Goal: Find specific page/section: Find specific page/section

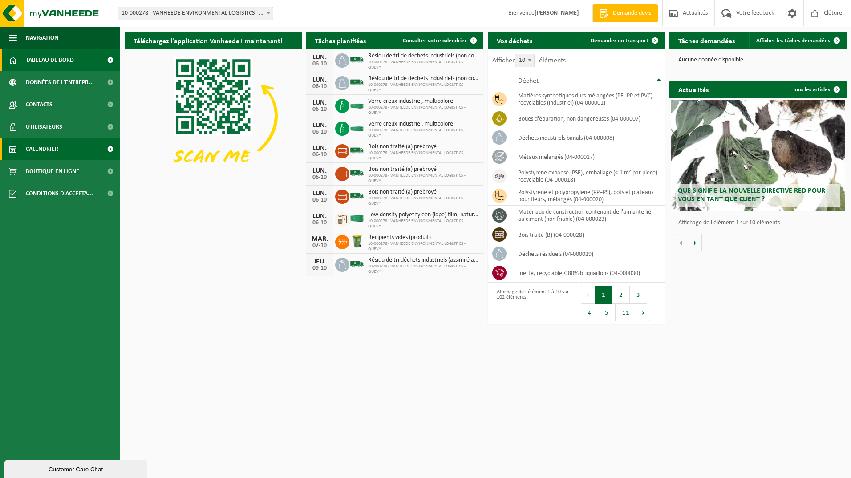
click at [44, 146] on span "Calendrier" at bounding box center [42, 149] width 32 height 22
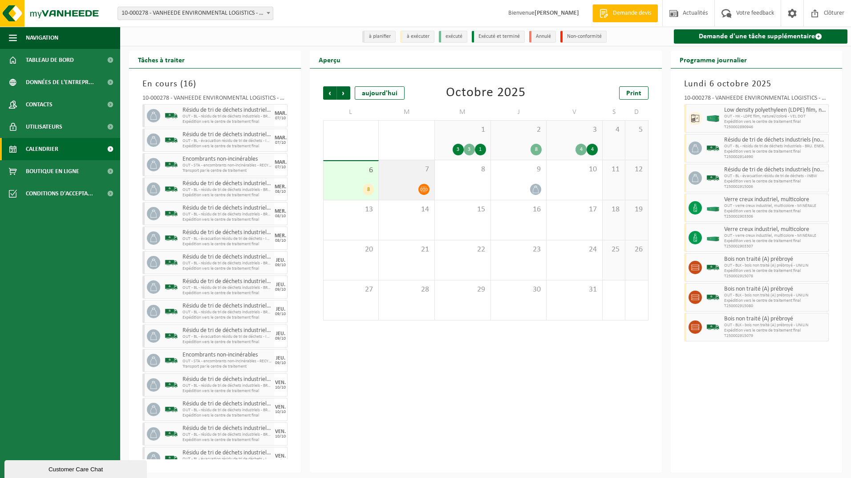
click at [391, 182] on div "7" at bounding box center [407, 180] width 56 height 40
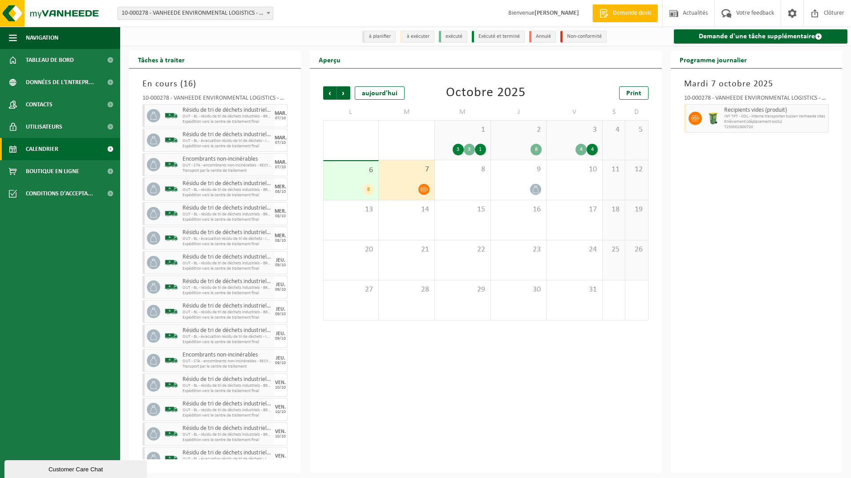
click at [355, 180] on div "6 8" at bounding box center [350, 180] width 55 height 39
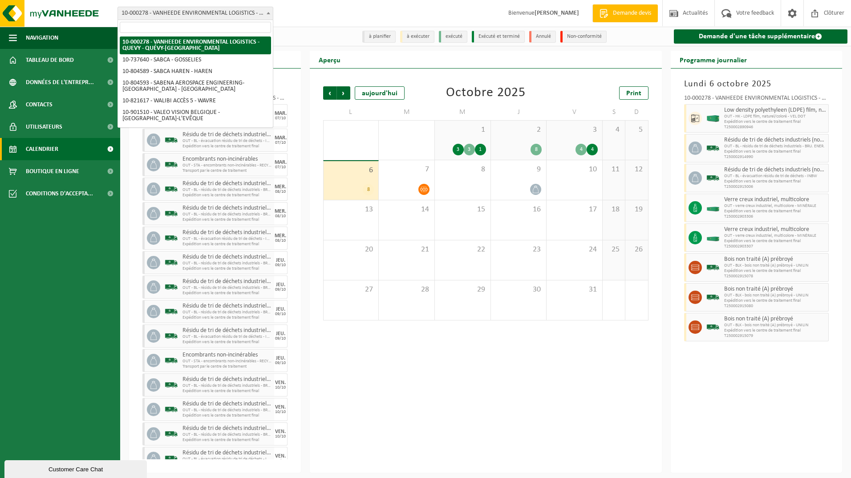
click at [268, 12] on b at bounding box center [268, 13] width 4 height 2
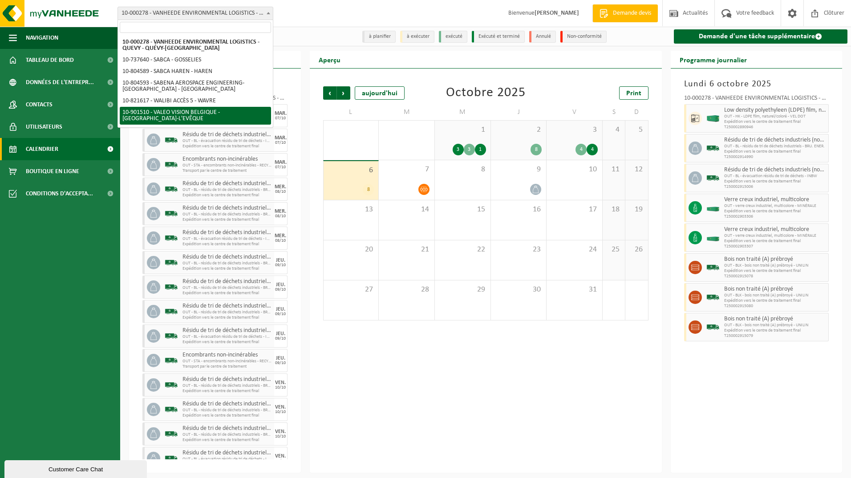
select select "134945"
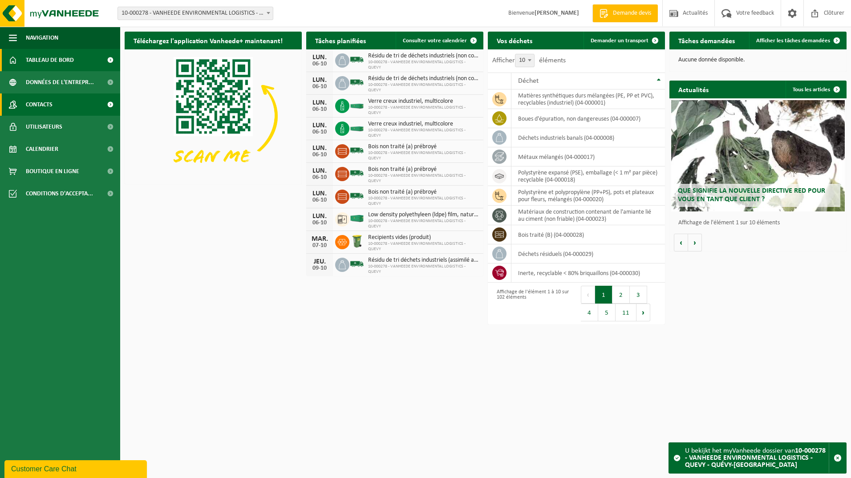
click at [44, 103] on span "Contacts" at bounding box center [39, 104] width 27 height 22
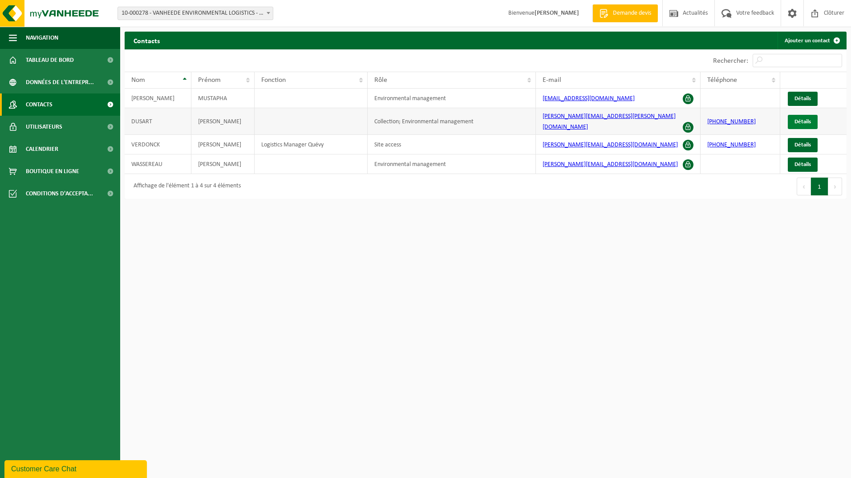
click at [803, 119] on span "Détails" at bounding box center [802, 122] width 16 height 6
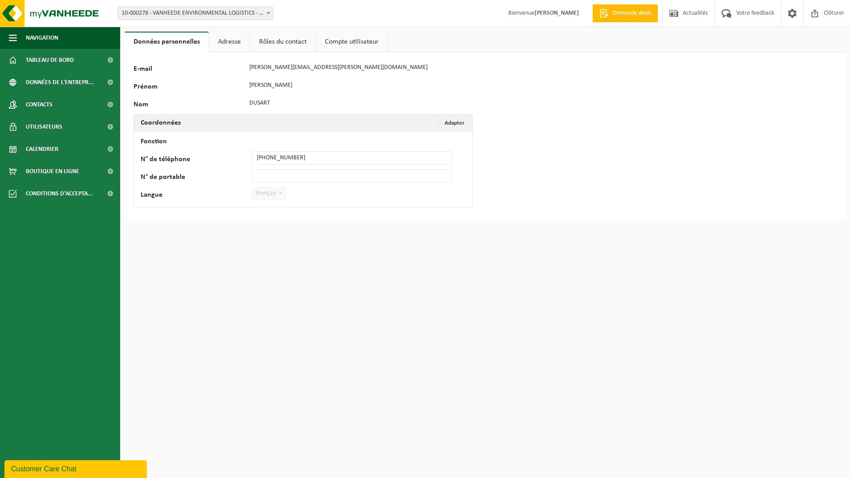
click at [284, 42] on link "Rôles du contact" at bounding box center [282, 42] width 65 height 20
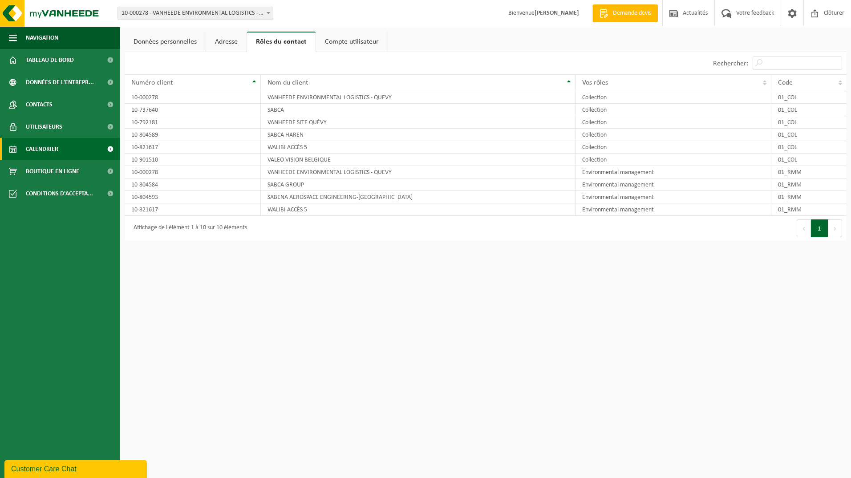
click at [53, 149] on span "Calendrier" at bounding box center [42, 149] width 32 height 22
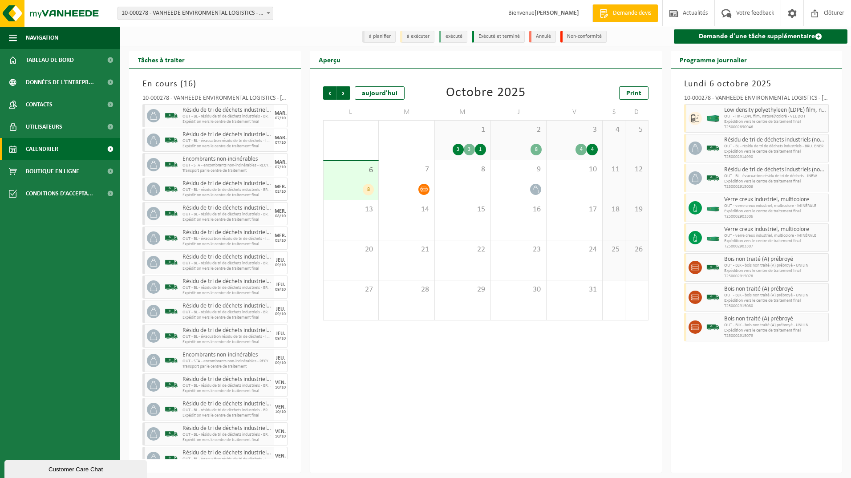
click at [344, 176] on div "6 8" at bounding box center [350, 180] width 55 height 39
click at [37, 59] on span "Tableau de bord" at bounding box center [50, 60] width 48 height 22
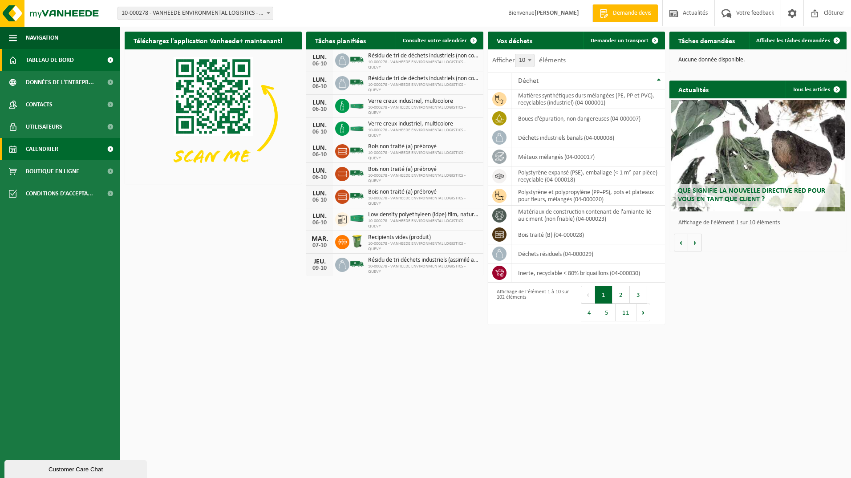
click at [36, 150] on span "Calendrier" at bounding box center [42, 149] width 32 height 22
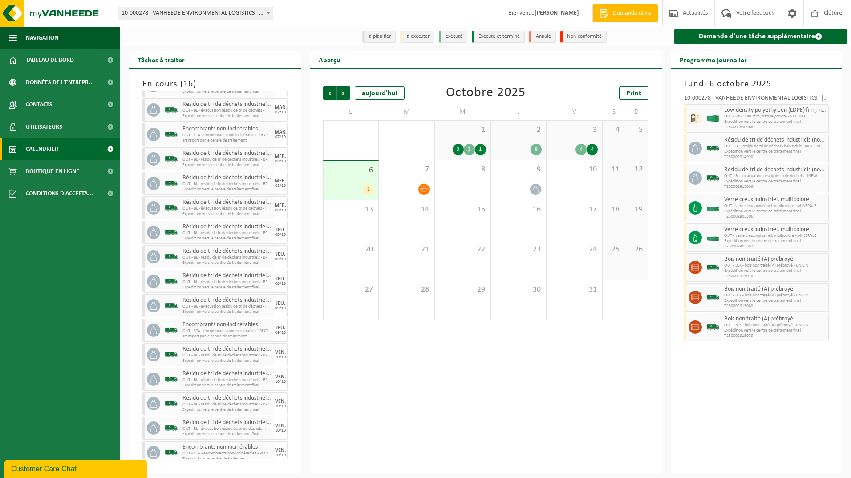
scroll to position [36, 0]
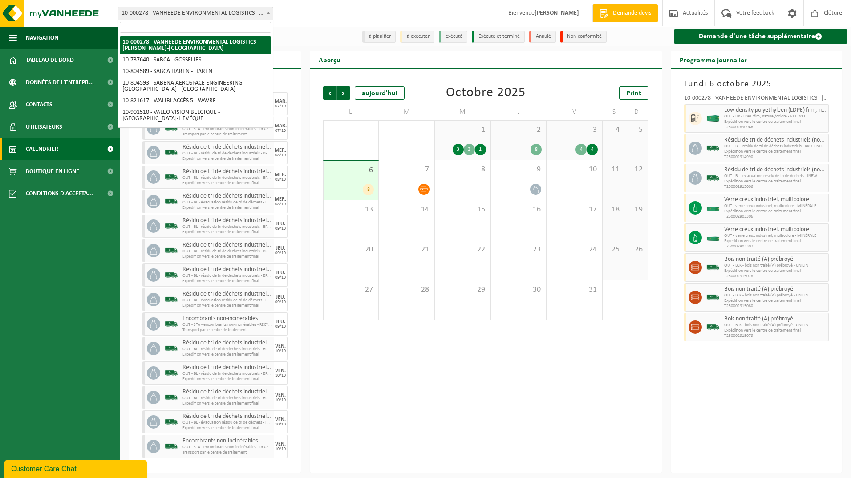
click at [267, 11] on span at bounding box center [268, 13] width 9 height 12
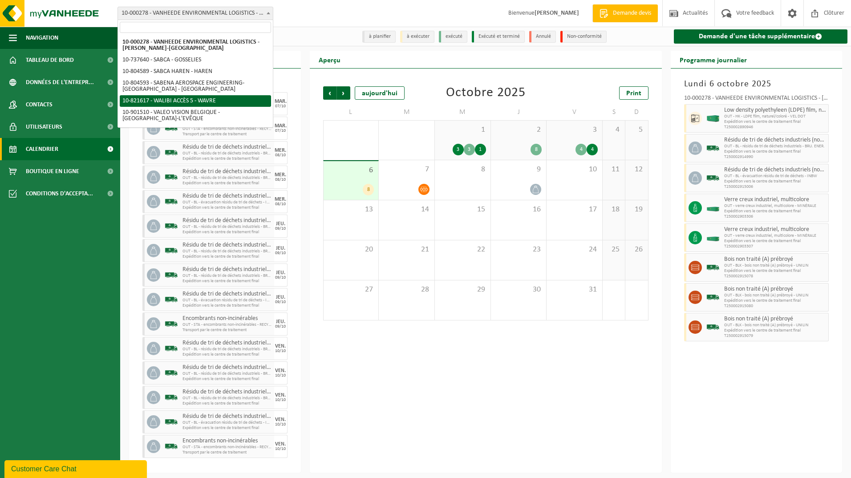
select select "40445"
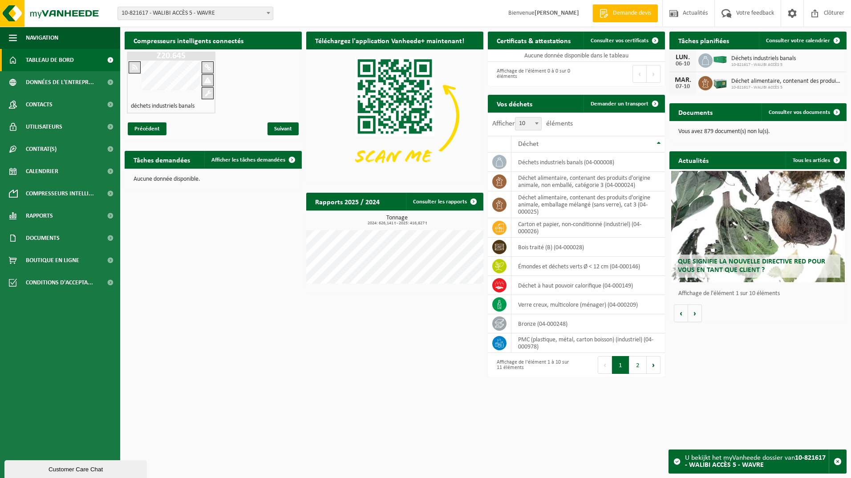
click at [266, 12] on b at bounding box center [268, 13] width 4 height 2
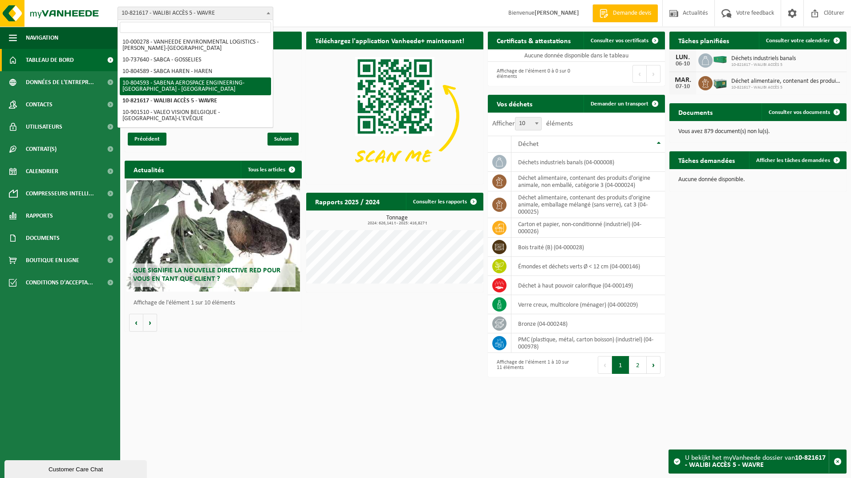
select select "34498"
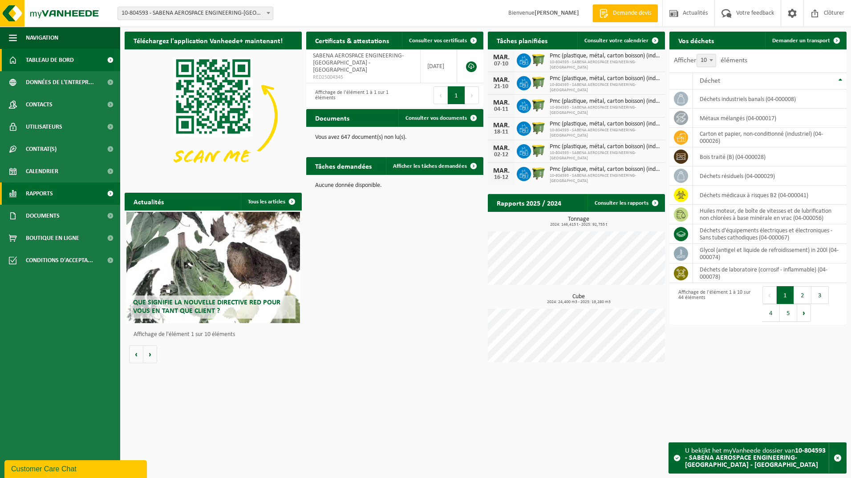
click at [48, 194] on span "Rapports" at bounding box center [39, 193] width 27 height 22
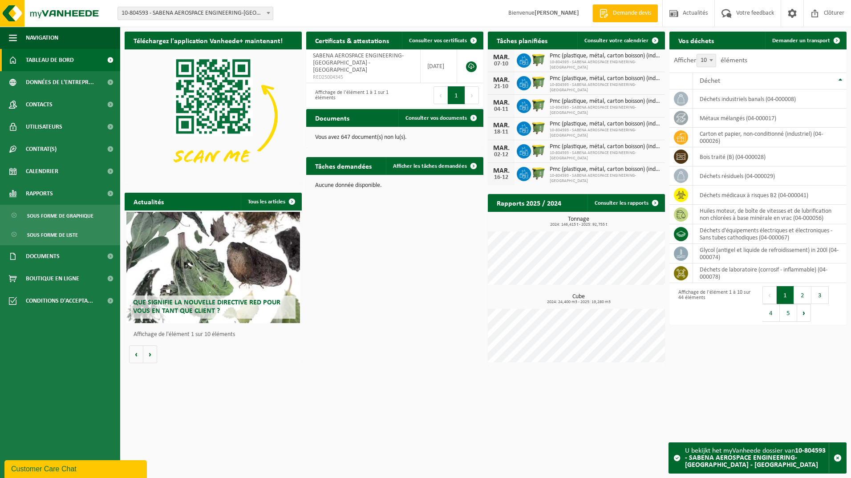
click at [269, 12] on b at bounding box center [268, 13] width 4 height 2
